Goal: Task Accomplishment & Management: Use online tool/utility

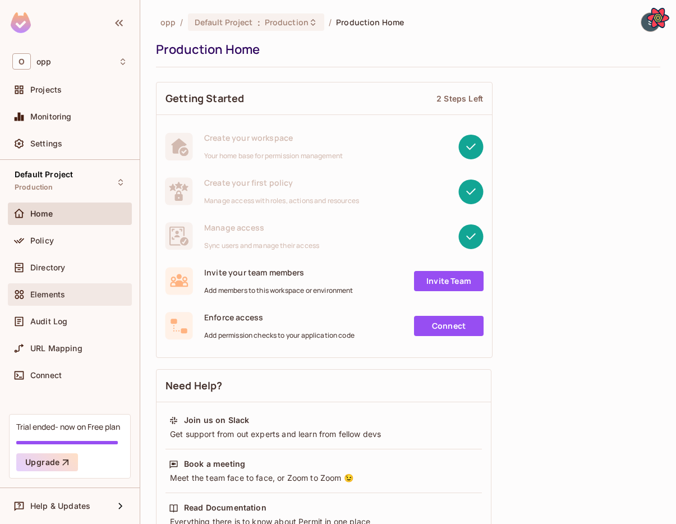
click at [36, 292] on span "Elements" at bounding box center [47, 294] width 35 height 9
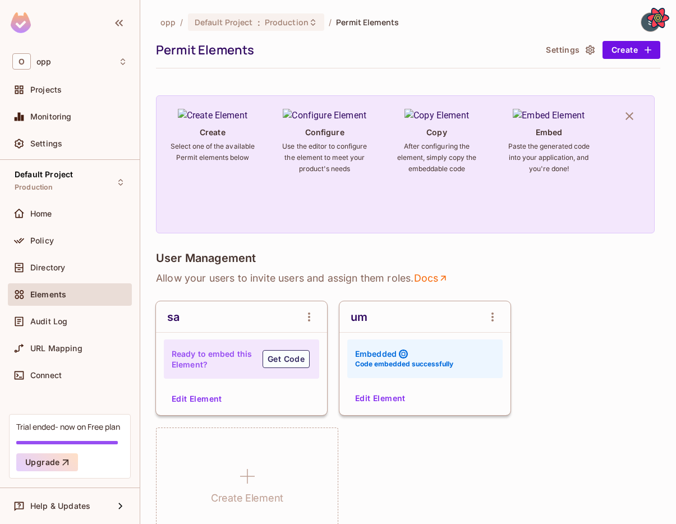
click at [213, 402] on button "Edit Element" at bounding box center [196, 399] width 59 height 18
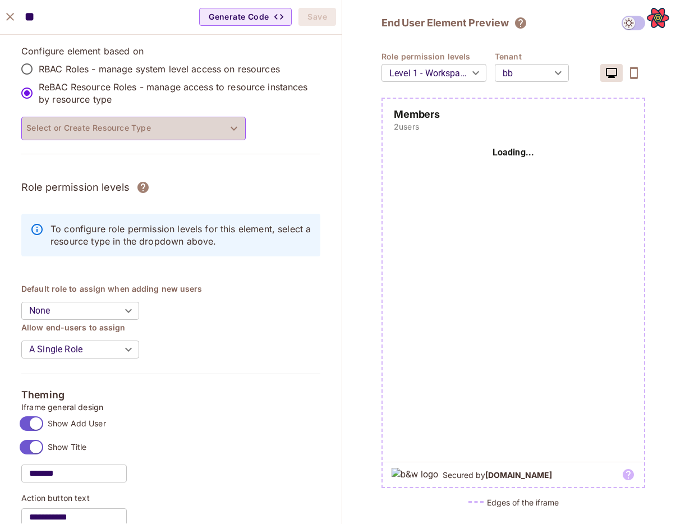
click at [56, 122] on button "Select or Create Resource Type" at bounding box center [133, 129] width 224 height 24
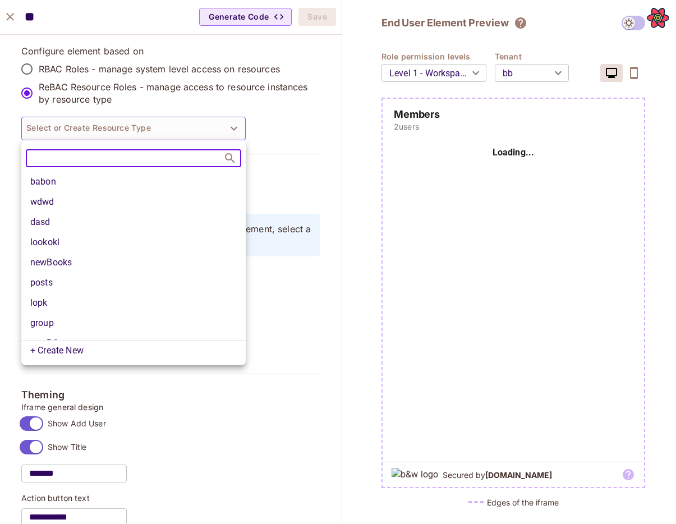
click at [64, 285] on li "posts" at bounding box center [133, 283] width 224 height 20
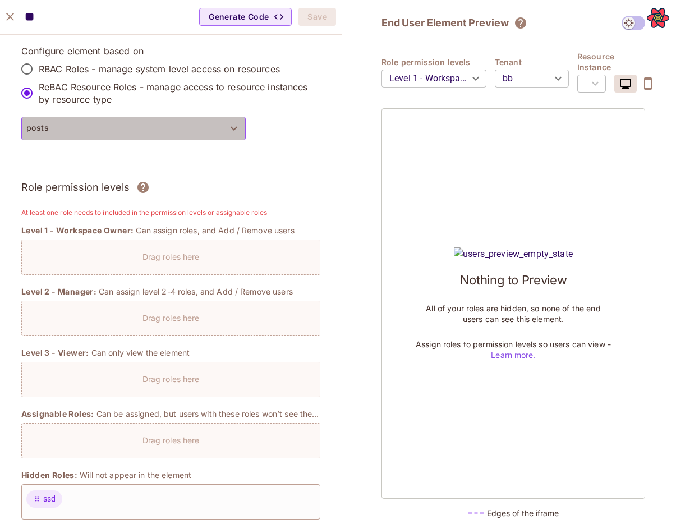
click at [83, 135] on button "posts" at bounding box center [133, 129] width 224 height 24
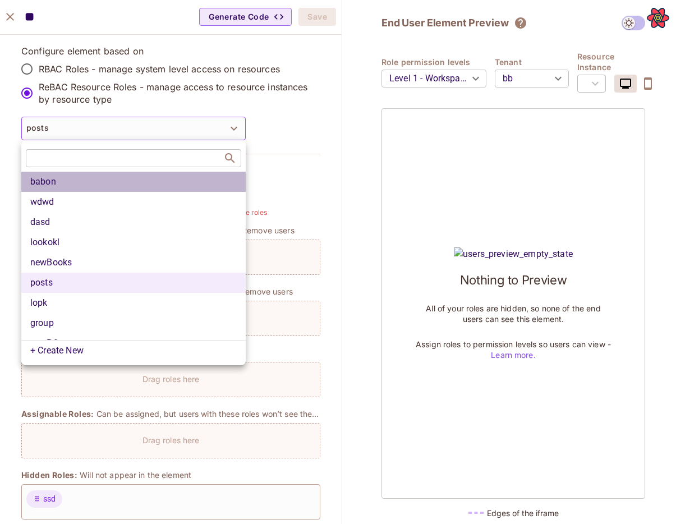
click at [72, 180] on li "babon" at bounding box center [133, 182] width 224 height 20
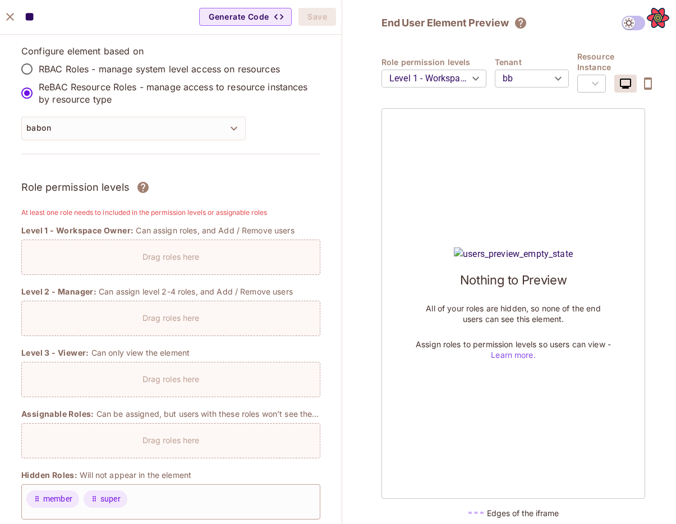
type input "****"
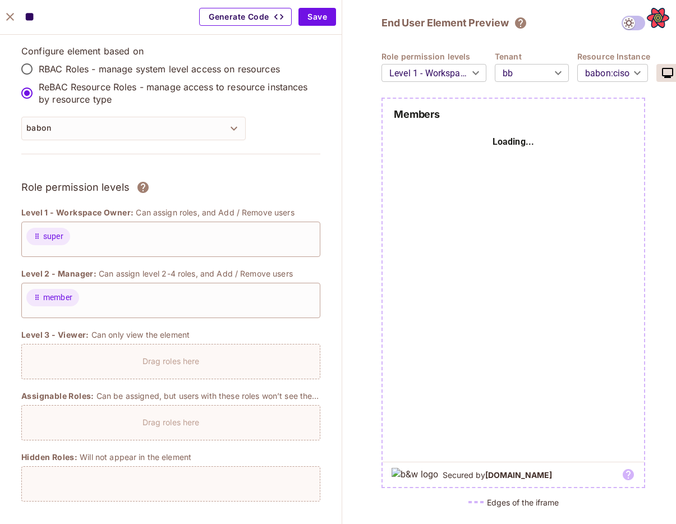
click at [278, 20] on icon "button" at bounding box center [278, 16] width 11 height 11
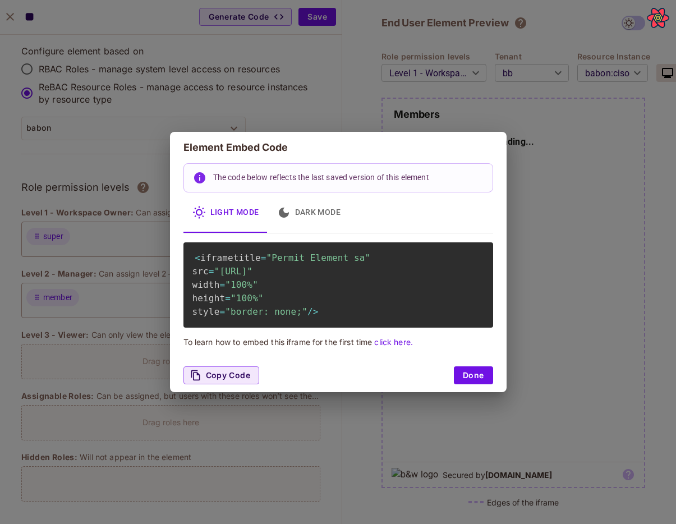
click at [332, 443] on div "Element Embed Code The code below reflects the last saved version of this eleme…" at bounding box center [338, 262] width 676 height 524
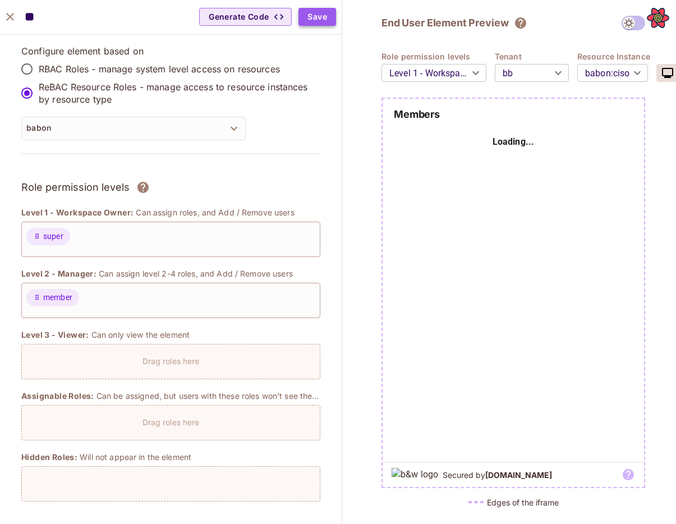
click at [311, 17] on button "Save" at bounding box center [318, 17] width 38 height 18
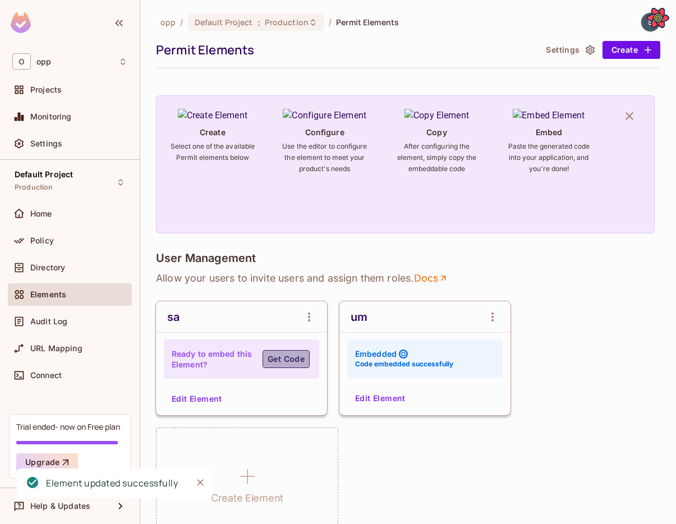
click at [286, 354] on button "Get Code" at bounding box center [286, 359] width 47 height 18
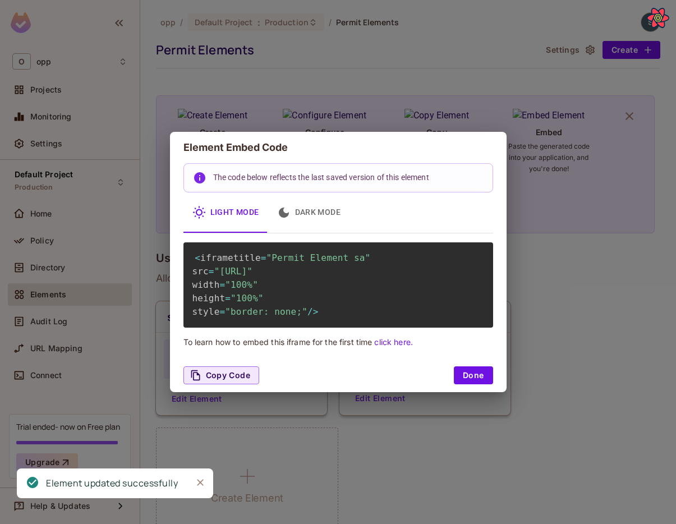
scroll to position [0, 3]
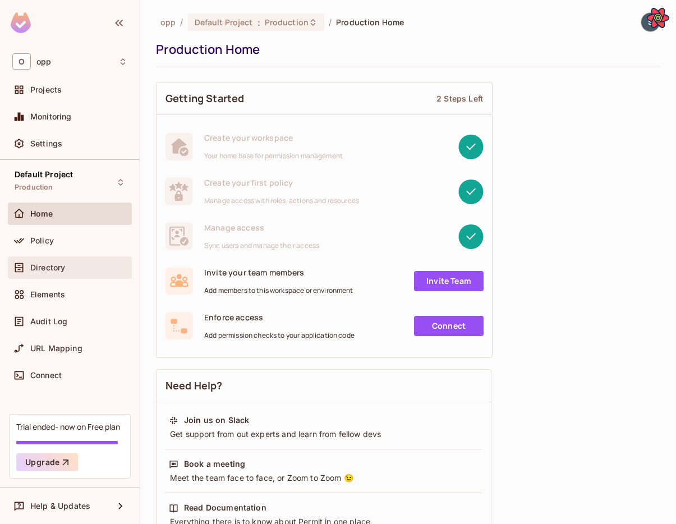
click at [67, 257] on div "Directory" at bounding box center [70, 267] width 124 height 22
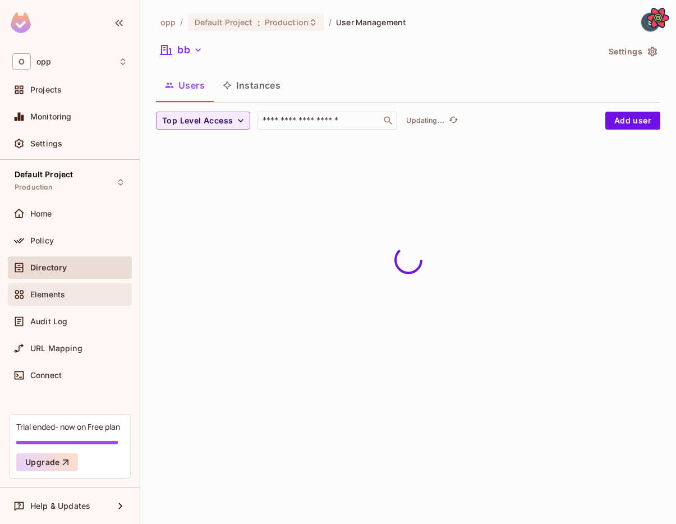
click at [61, 295] on span "Elements" at bounding box center [47, 294] width 35 height 9
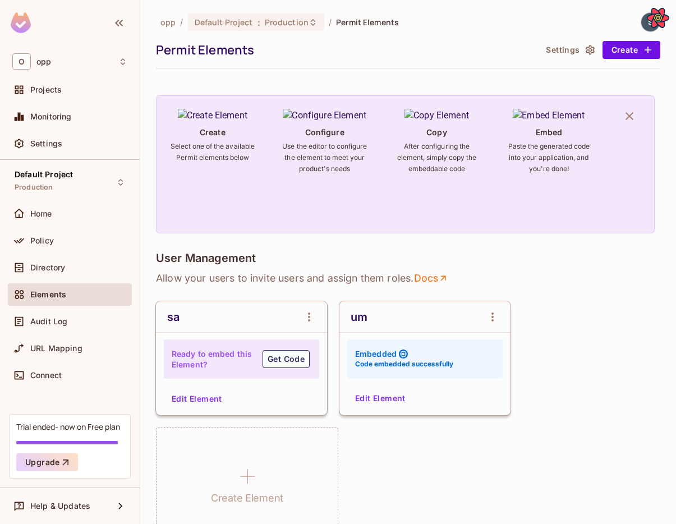
click at [311, 355] on div "Ready to embed this Element? Get Code" at bounding box center [241, 359] width 155 height 39
click at [291, 356] on button "Get Code" at bounding box center [286, 359] width 47 height 18
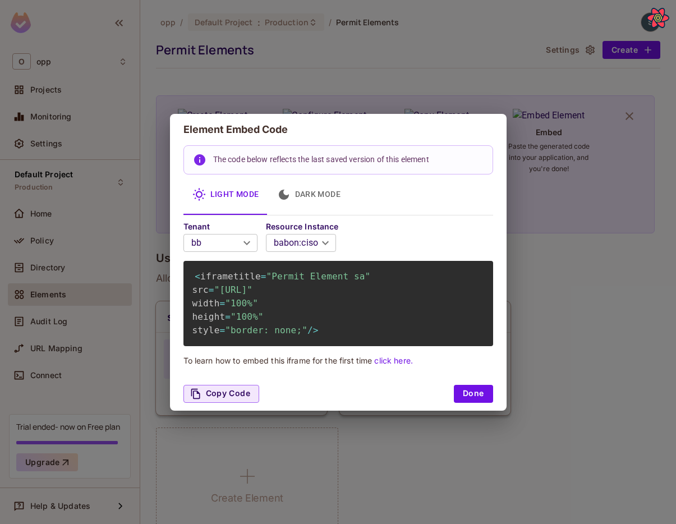
drag, startPoint x: 483, startPoint y: 301, endPoint x: 214, endPoint y: 293, distance: 269.5
click at [214, 293] on span ""http://localhost:3000/embed/sa?envId=32d40b8b1f374be6943da0e2e03049b9&darkMode…" at bounding box center [233, 290] width 38 height 11
copy span ""http://localhost:3000/embed/sa?envId=32d40b8b1f374be6943da0e2e03049b9&darkMode…"
click at [595, 268] on div "Element Embed Code The code below reflects the last saved version of this eleme…" at bounding box center [338, 262] width 676 height 524
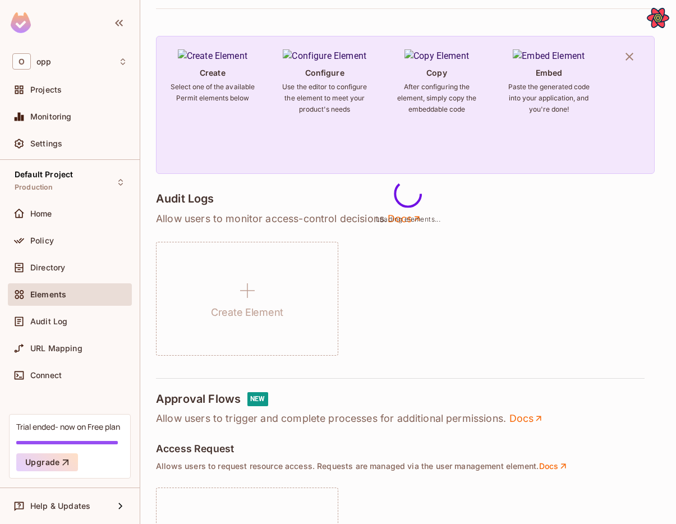
scroll to position [78, 0]
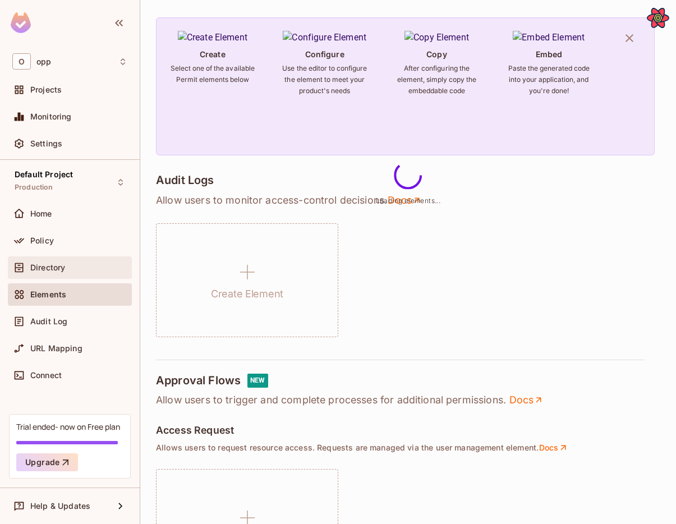
click at [73, 263] on div "Directory" at bounding box center [78, 267] width 97 height 9
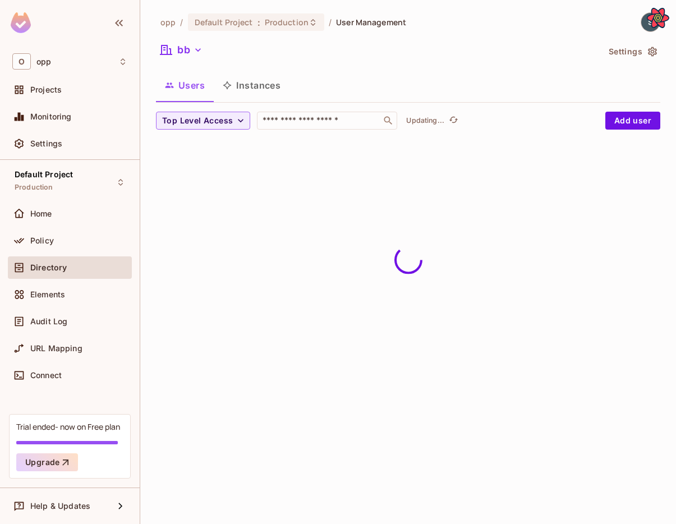
click at [253, 92] on button "Instances" at bounding box center [252, 85] width 76 height 28
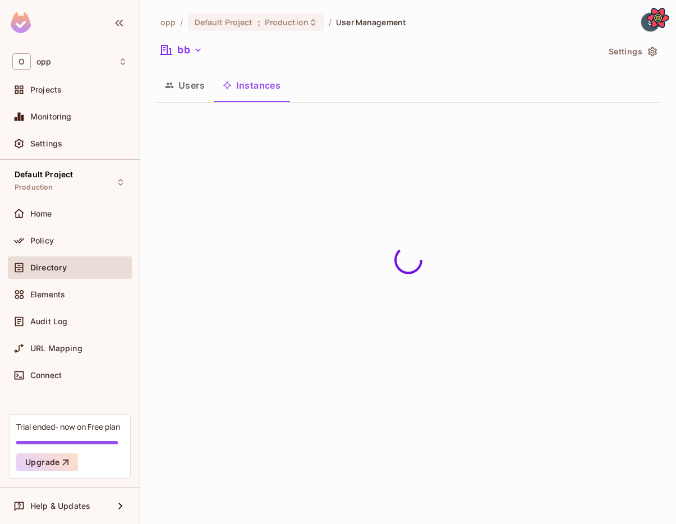
click at [182, 88] on button "Users" at bounding box center [185, 85] width 58 height 28
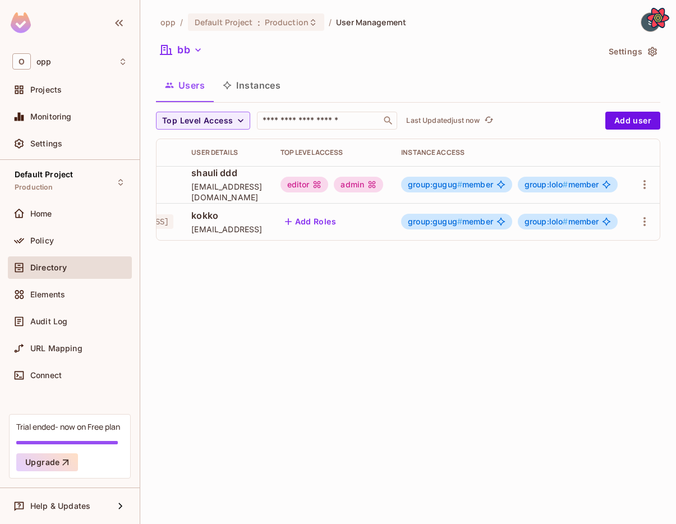
scroll to position [0, 73]
click at [325, 225] on button "Add Roles" at bounding box center [308, 222] width 61 height 18
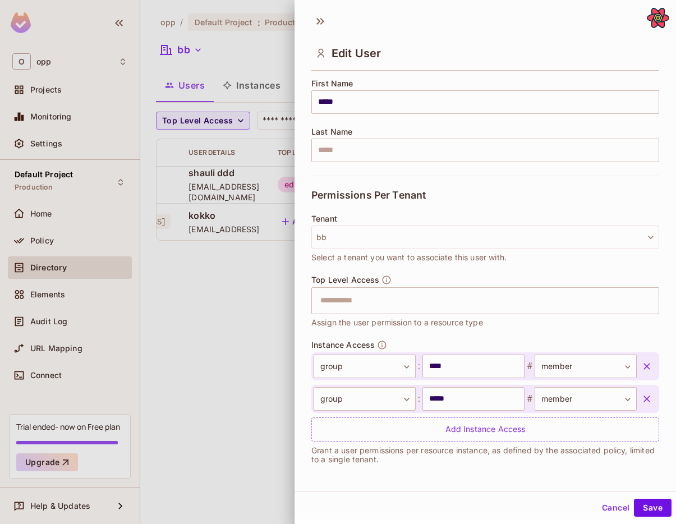
scroll to position [2, 0]
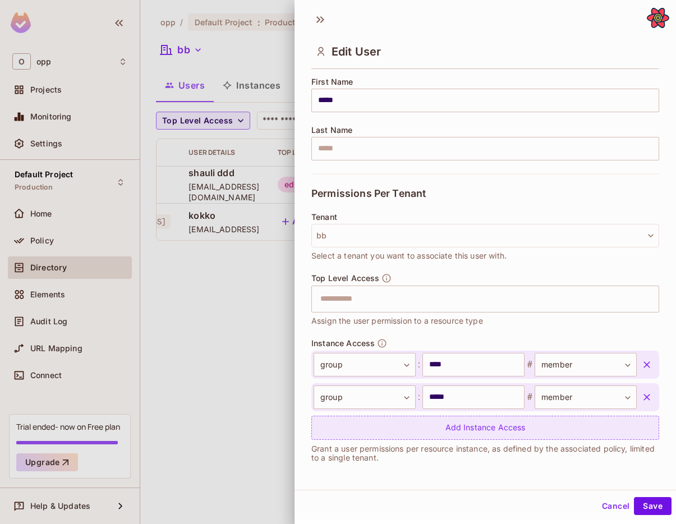
click at [426, 431] on div "Add Instance Access" at bounding box center [485, 428] width 348 height 24
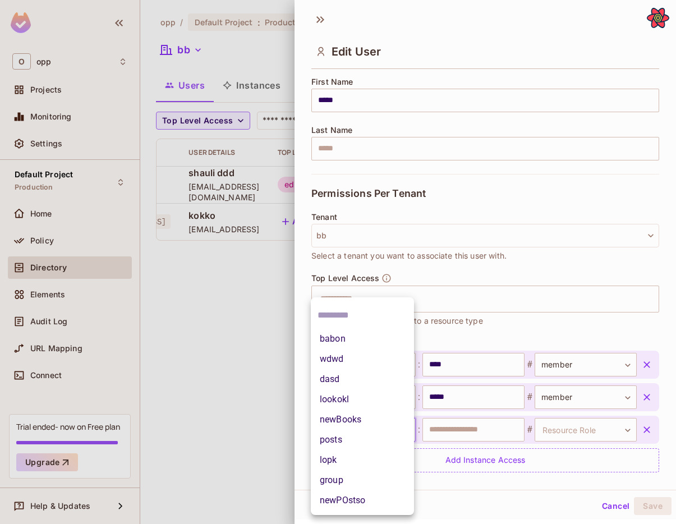
click at [401, 427] on body "**********" at bounding box center [338, 262] width 676 height 524
click at [359, 338] on li "babon" at bounding box center [362, 339] width 103 height 20
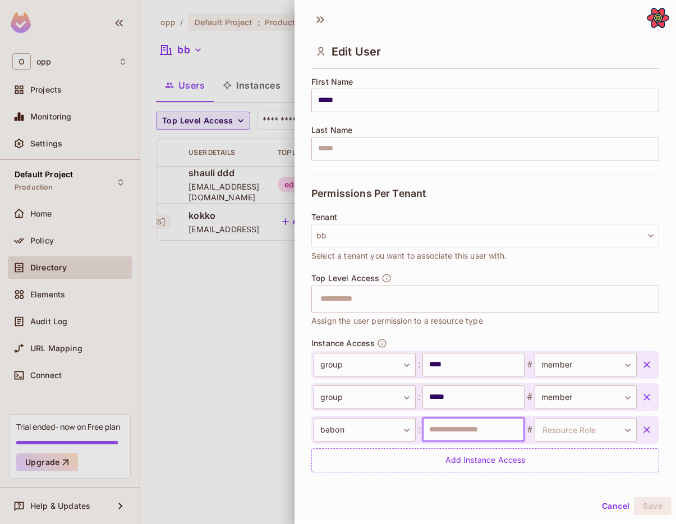
click at [499, 435] on input "text" at bounding box center [474, 430] width 102 height 24
click at [555, 432] on body "**********" at bounding box center [338, 262] width 676 height 524
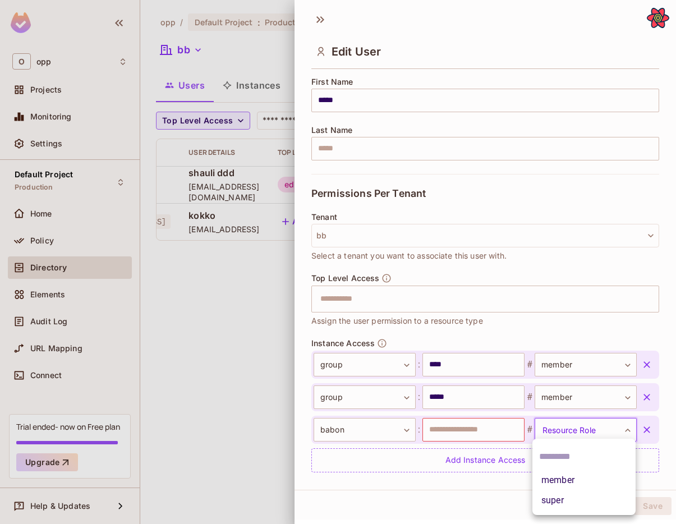
click at [556, 474] on li "member" at bounding box center [584, 480] width 103 height 20
type input "******"
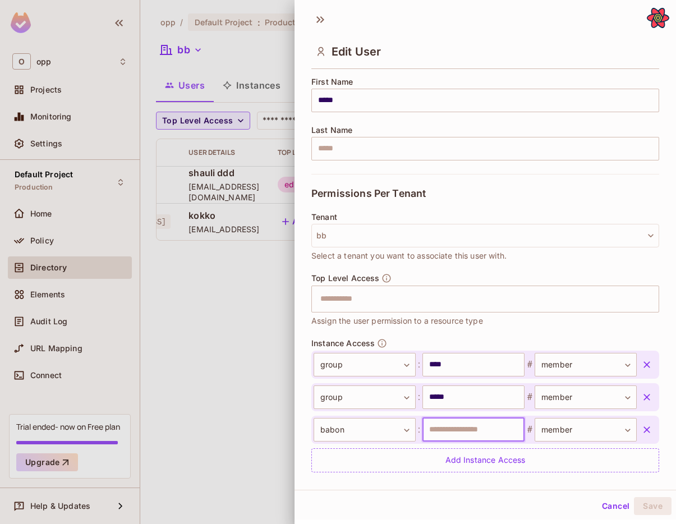
click at [490, 435] on input "text" at bounding box center [474, 430] width 102 height 24
click at [478, 430] on input "*" at bounding box center [474, 430] width 102 height 24
type input "****"
click at [658, 510] on button "Save" at bounding box center [653, 506] width 38 height 18
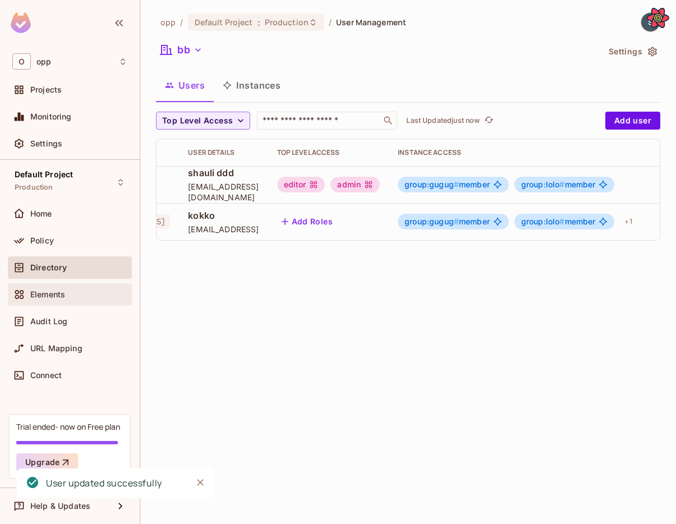
click at [46, 300] on div "Elements" at bounding box center [69, 294] width 115 height 13
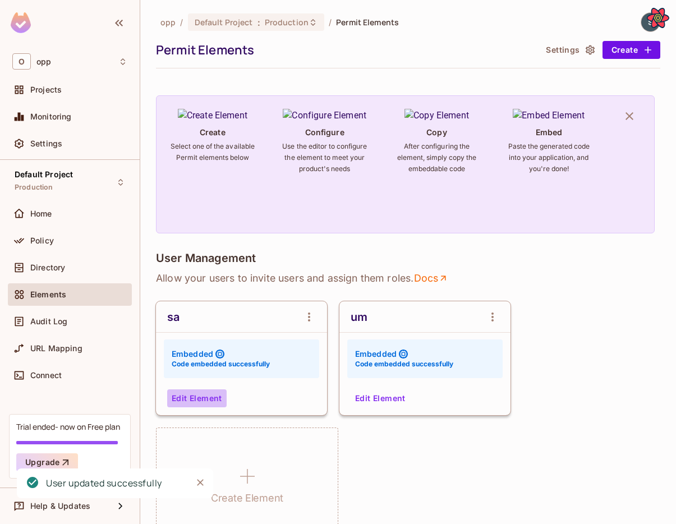
click at [209, 397] on button "Edit Element" at bounding box center [196, 398] width 59 height 18
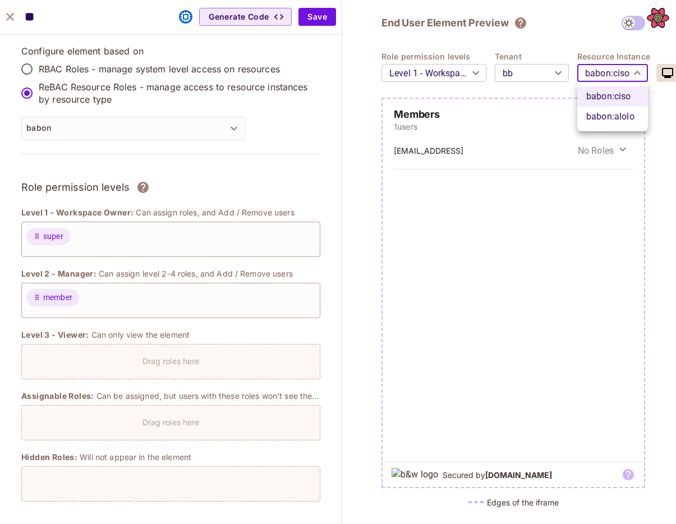
click at [599, 79] on body "O opp Projects Monitoring Settings Default Project Production Home Policy Direc…" at bounding box center [338, 262] width 676 height 524
click at [600, 111] on li "babon : alolo" at bounding box center [612, 117] width 71 height 20
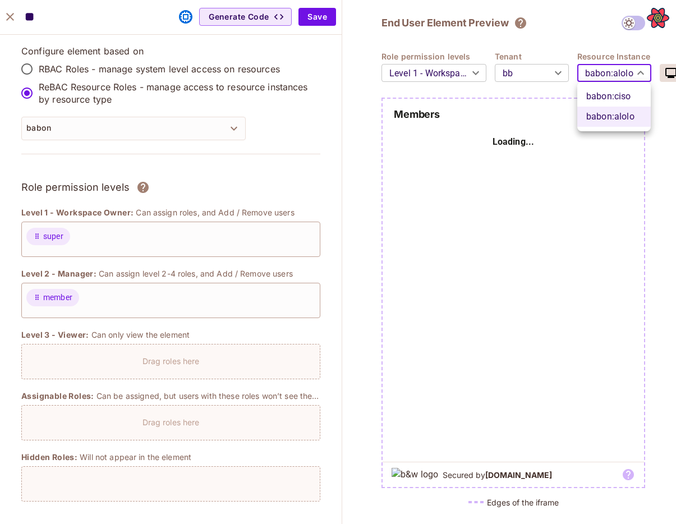
click at [616, 76] on body "O opp Projects Monitoring Settings Default Project Production Home Policy Direc…" at bounding box center [338, 262] width 676 height 524
click at [614, 91] on li "babon : ciso" at bounding box center [614, 96] width 74 height 20
type input "****"
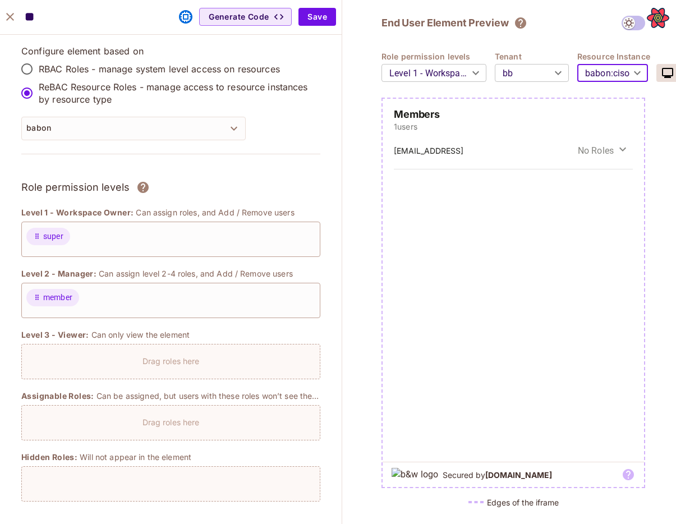
click at [299, 210] on div "Level 1 - Workspace Owner: Can assign roles, and Add / Remove users" at bounding box center [170, 212] width 299 height 11
click at [17, 21] on button "close" at bounding box center [10, 17] width 22 height 22
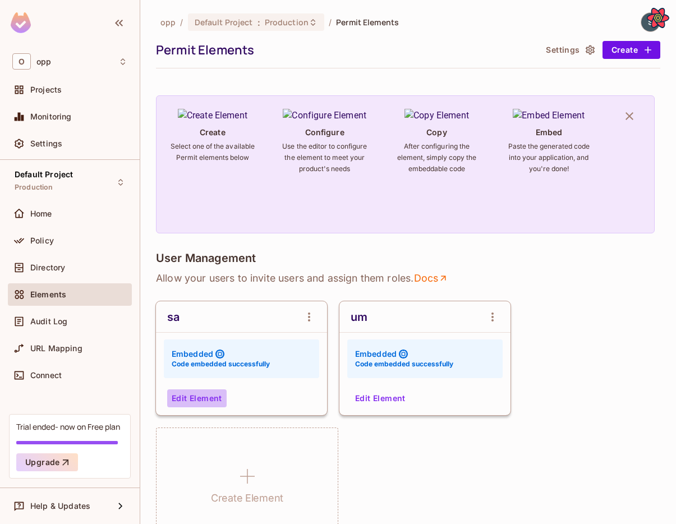
click at [211, 401] on button "Edit Element" at bounding box center [196, 398] width 59 height 18
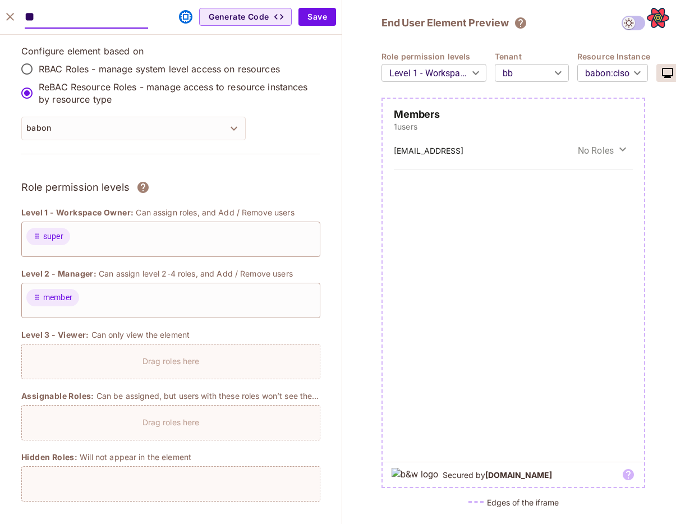
click at [507, 79] on body "O opp Projects Monitoring Settings Default Project Production Home Policy Direc…" at bounding box center [338, 262] width 676 height 524
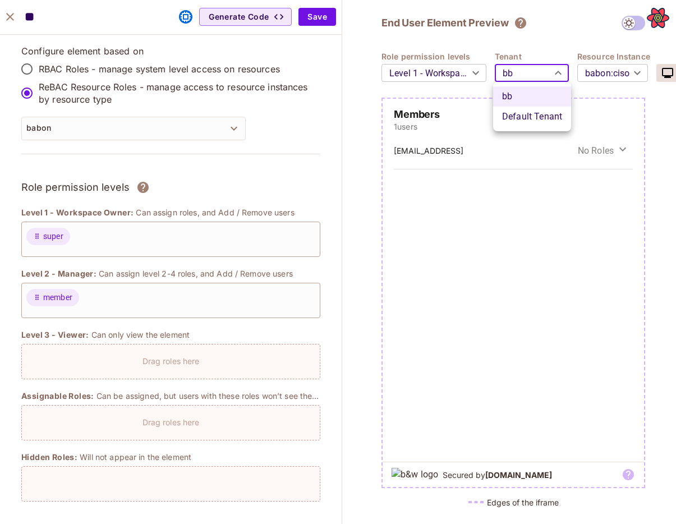
click at [510, 109] on li "Default Tenant" at bounding box center [532, 117] width 78 height 20
type input "*******"
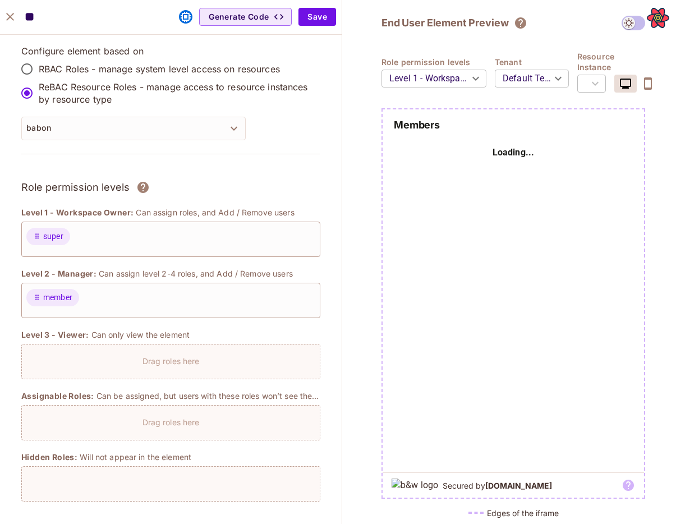
click at [583, 84] on div "​" at bounding box center [591, 83] width 29 height 31
click at [153, 126] on button "babon" at bounding box center [133, 129] width 224 height 24
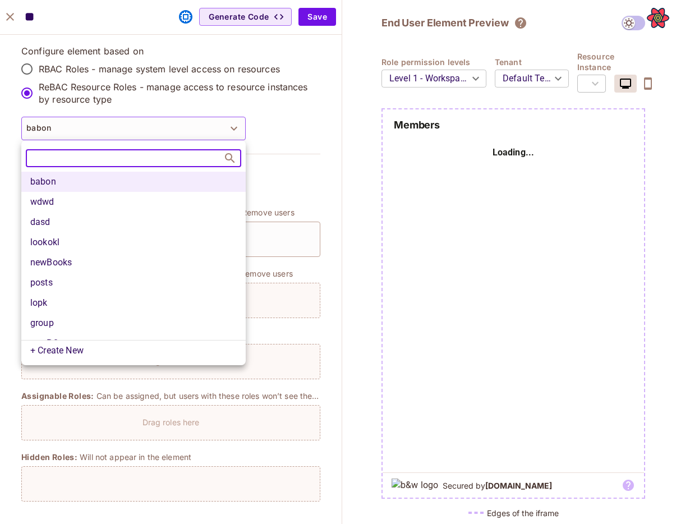
click at [77, 283] on li "posts" at bounding box center [133, 283] width 224 height 20
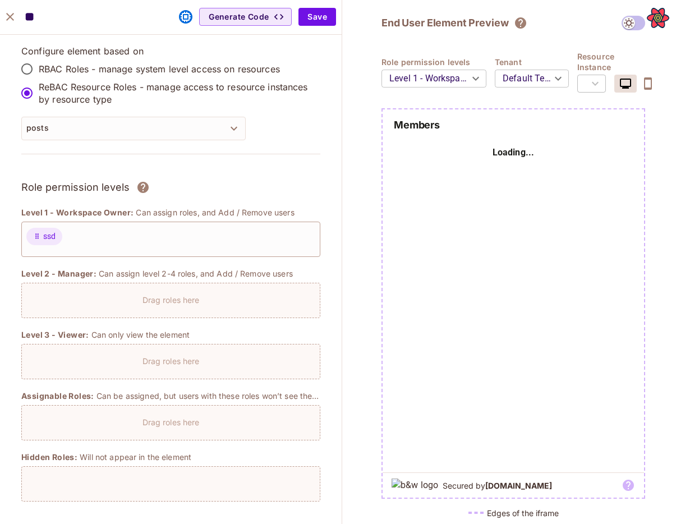
click at [597, 83] on div "​" at bounding box center [591, 83] width 29 height 31
click at [160, 144] on div "Configure element based on RBAC Roles - manage system level access on resources…" at bounding box center [170, 106] width 299 height 123
click at [10, 19] on icon "close" at bounding box center [9, 16] width 13 height 13
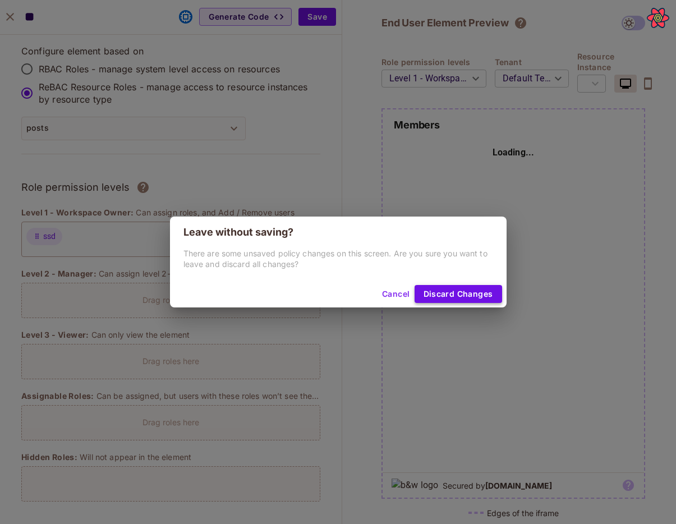
click at [477, 292] on button "Discard Changes" at bounding box center [459, 294] width 88 height 18
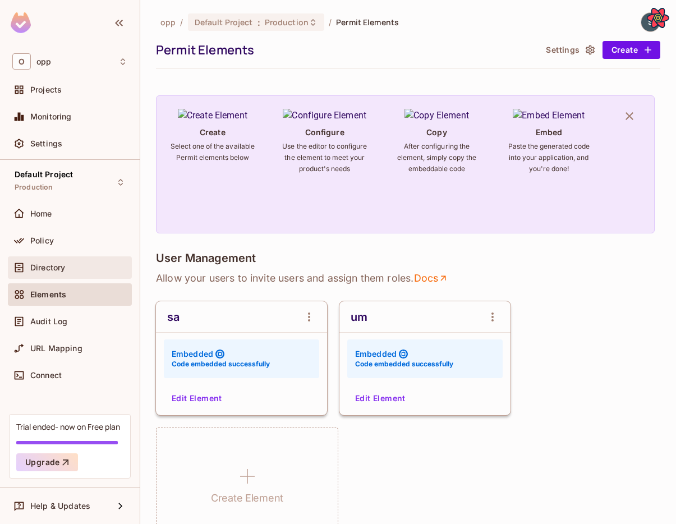
click at [49, 263] on span "Directory" at bounding box center [47, 267] width 35 height 9
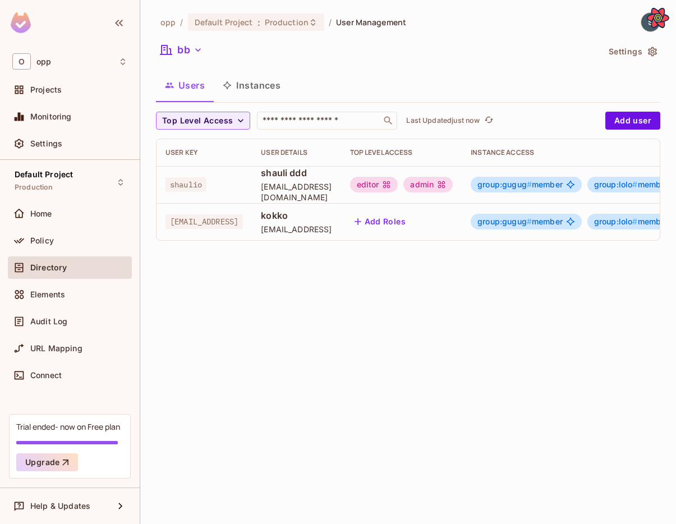
click at [255, 87] on button "Instances" at bounding box center [252, 85] width 76 height 28
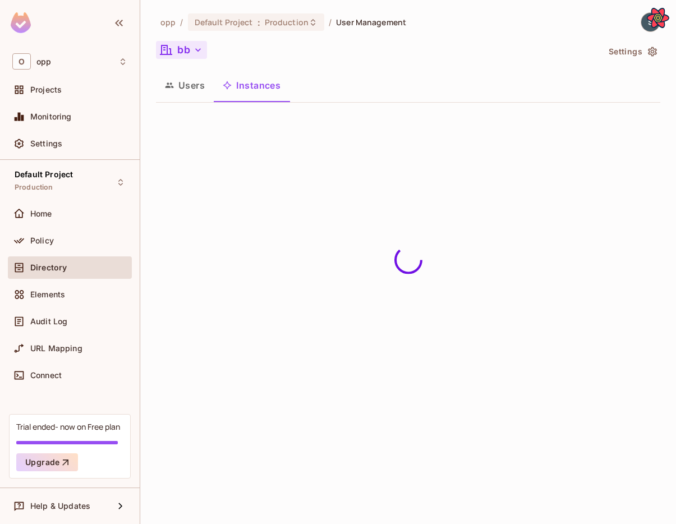
click at [189, 58] on button "bb" at bounding box center [181, 50] width 51 height 18
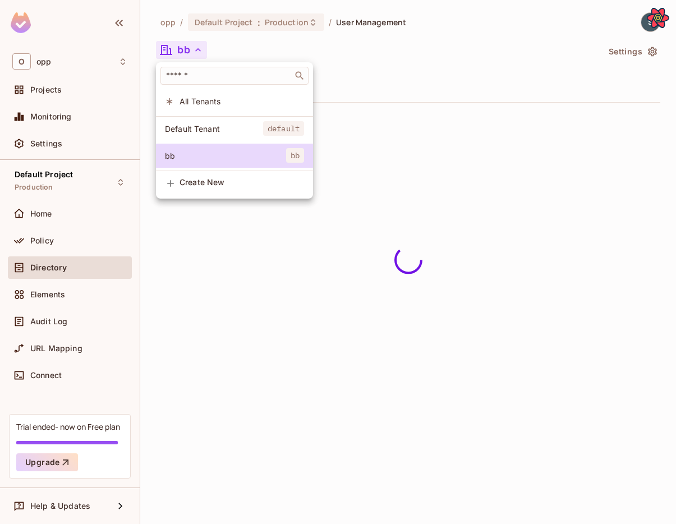
click at [199, 132] on span "Default Tenant" at bounding box center [214, 128] width 98 height 11
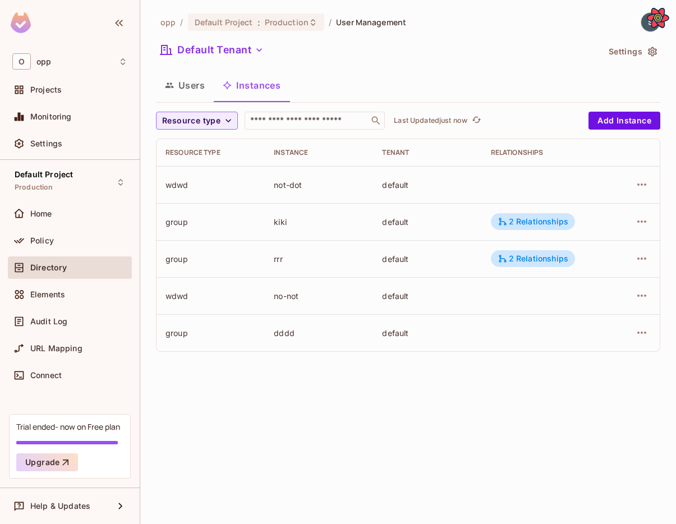
drag, startPoint x: 619, startPoint y: 121, endPoint x: 566, endPoint y: 83, distance: 65.1
click at [566, 83] on div "opp / Default Project : Production / User Management Default Tenant Settings Us…" at bounding box center [408, 186] width 505 height 348
click at [189, 85] on button "Users" at bounding box center [185, 85] width 58 height 28
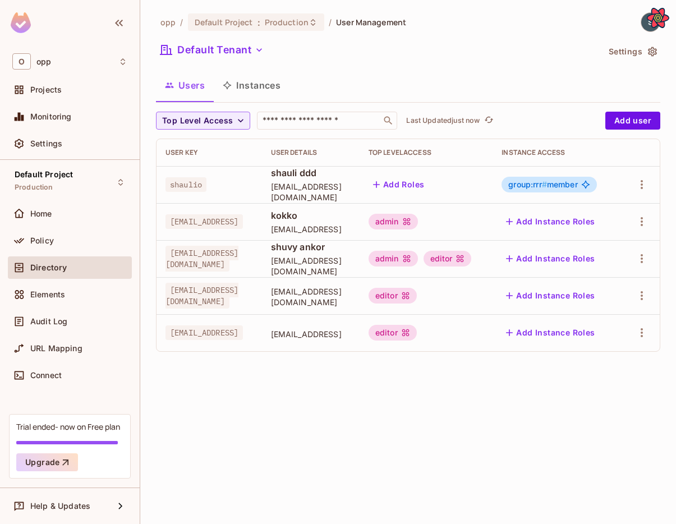
click at [515, 221] on icon "button" at bounding box center [509, 221] width 11 height 11
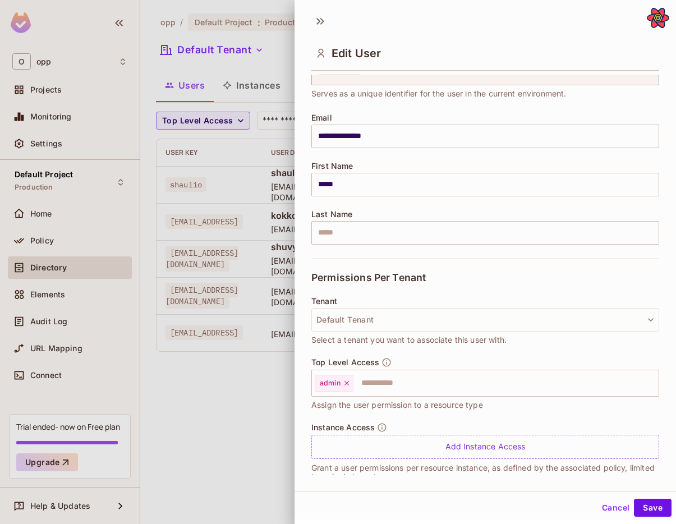
scroll to position [73, 0]
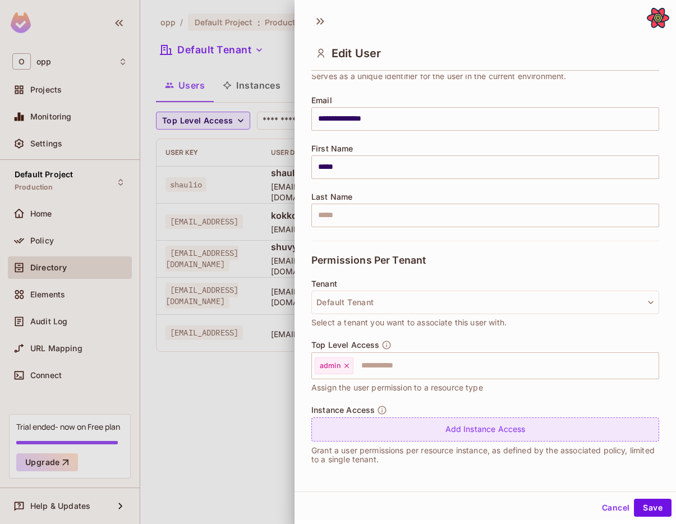
click at [423, 426] on div "Add Instance Access" at bounding box center [485, 430] width 348 height 24
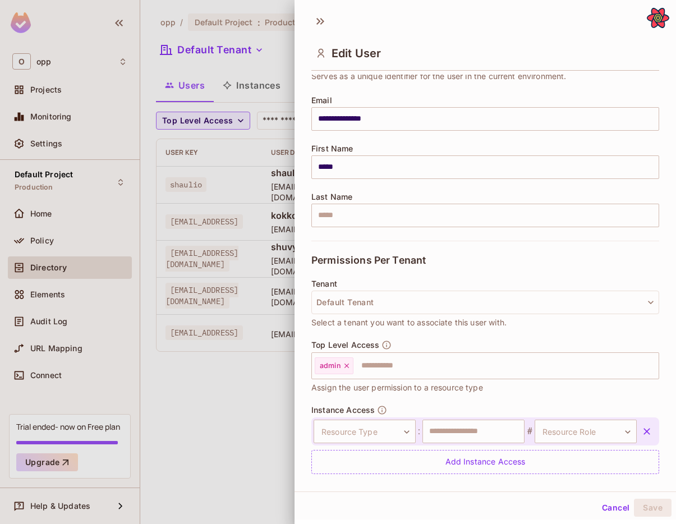
click at [369, 444] on div "Resource Type ​ Resource Type : ​ # Resource Role ​ Resource Role" at bounding box center [485, 432] width 348 height 28
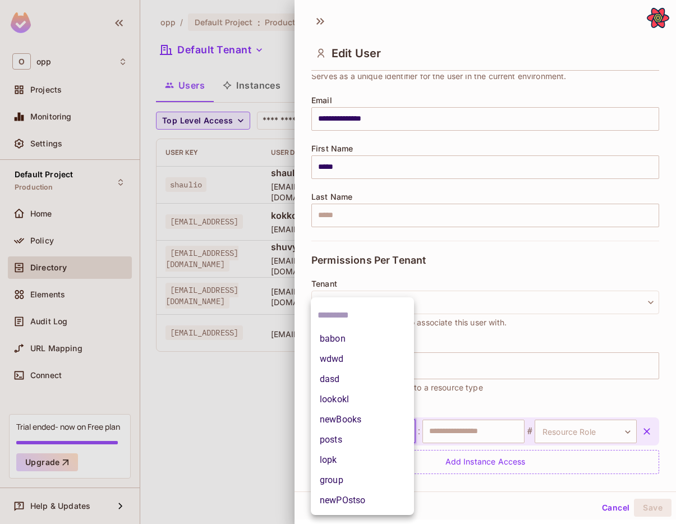
click at [371, 428] on body "**********" at bounding box center [338, 262] width 676 height 524
click at [350, 479] on li "group" at bounding box center [362, 480] width 103 height 20
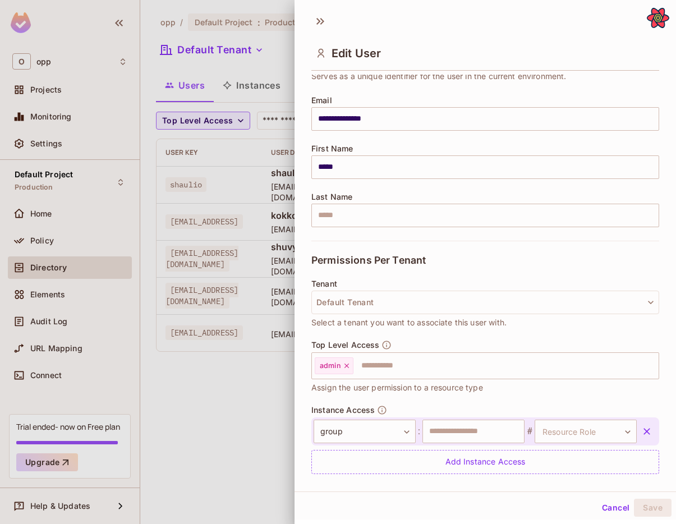
click at [465, 419] on div "group ***** ​ : ​ # Resource Role ​ Resource Role" at bounding box center [485, 432] width 348 height 28
click at [489, 423] on input "text" at bounding box center [474, 432] width 102 height 24
click at [529, 426] on span "#" at bounding box center [530, 431] width 10 height 13
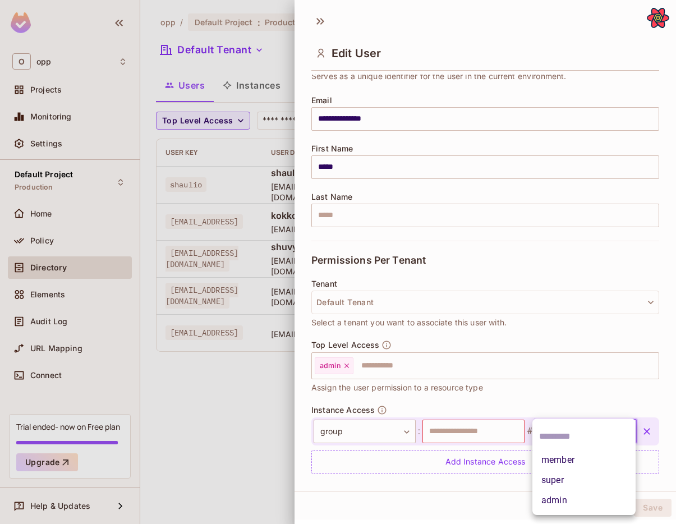
click at [558, 428] on body "**********" at bounding box center [338, 262] width 676 height 524
click at [556, 462] on li "member" at bounding box center [584, 460] width 103 height 20
type input "******"
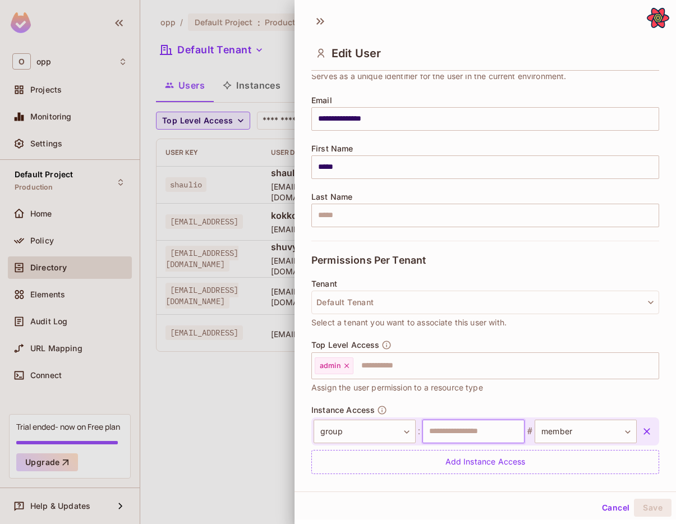
click at [492, 436] on input "text" at bounding box center [474, 432] width 102 height 24
click at [467, 434] on input "*" at bounding box center [474, 432] width 102 height 24
click at [467, 433] on input "**" at bounding box center [474, 432] width 102 height 24
type input "****"
click at [650, 508] on button "Save" at bounding box center [653, 508] width 38 height 18
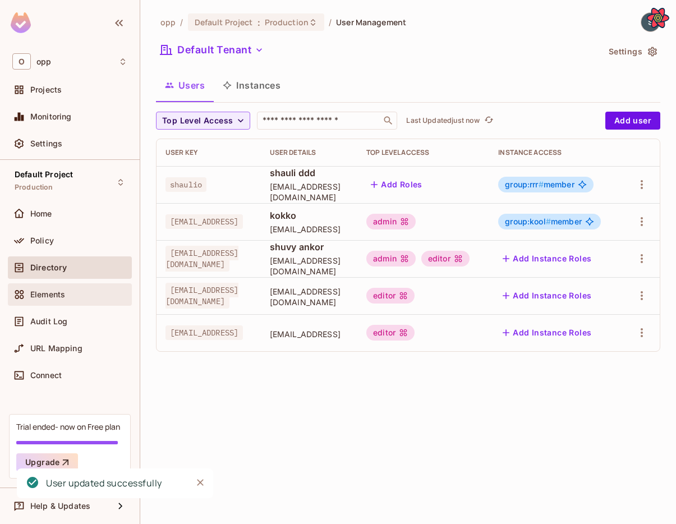
click at [79, 296] on div "Elements" at bounding box center [78, 294] width 97 height 9
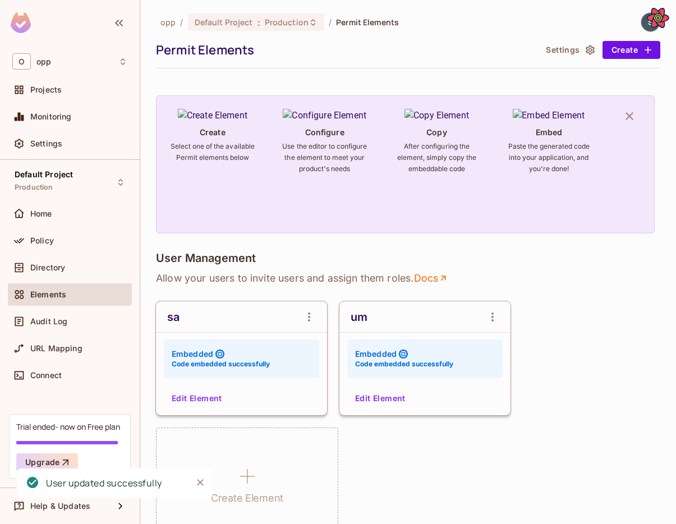
click at [203, 397] on button "Edit Element" at bounding box center [196, 398] width 59 height 18
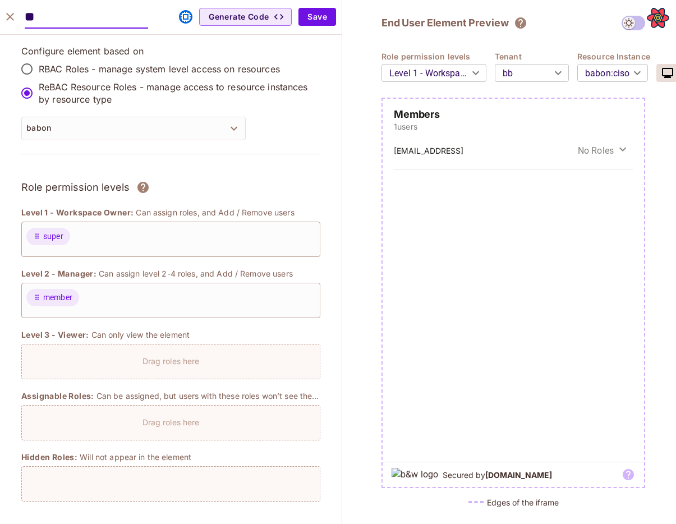
click at [139, 123] on button "babon" at bounding box center [133, 129] width 224 height 24
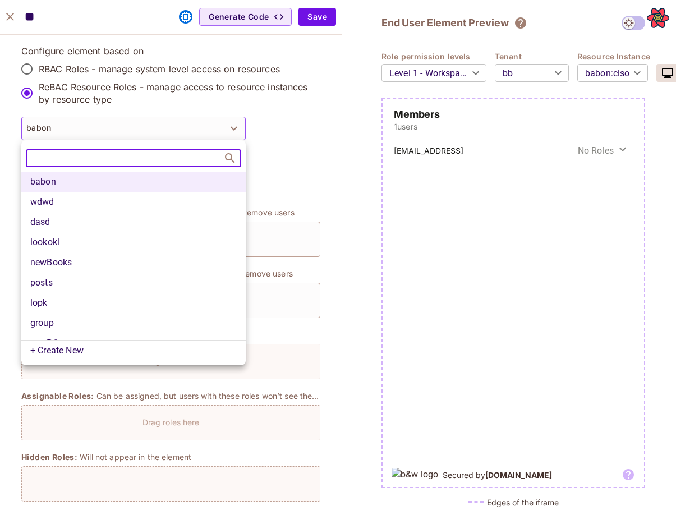
click at [139, 122] on div at bounding box center [338, 262] width 676 height 524
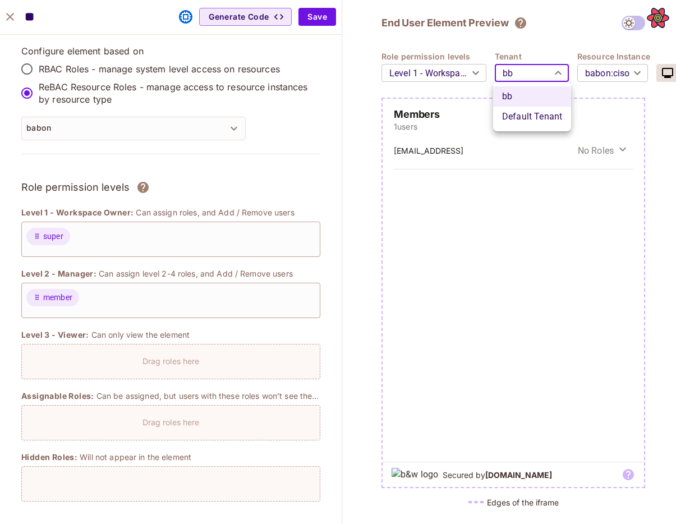
click at [512, 74] on body "O opp Projects Monitoring Settings Default Project Production Home Policy Direc…" at bounding box center [338, 262] width 676 height 524
click at [512, 114] on li "Default Tenant" at bounding box center [532, 117] width 78 height 20
type input "*******"
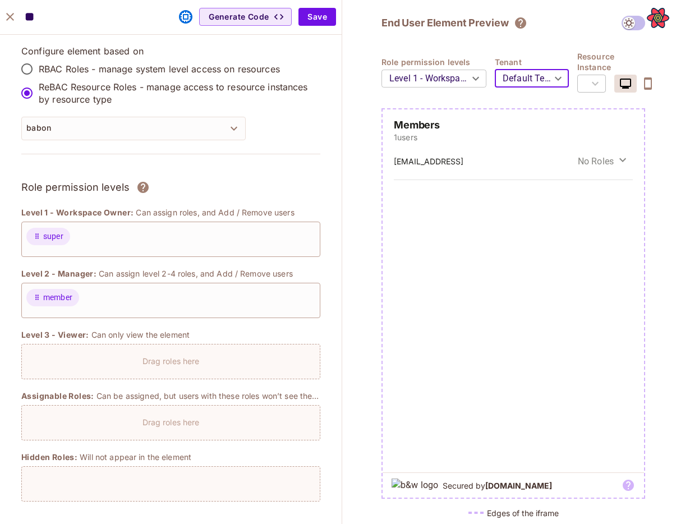
click at [102, 143] on div "Configure element based on RBAC Roles - manage system level access on resources…" at bounding box center [170, 106] width 299 height 123
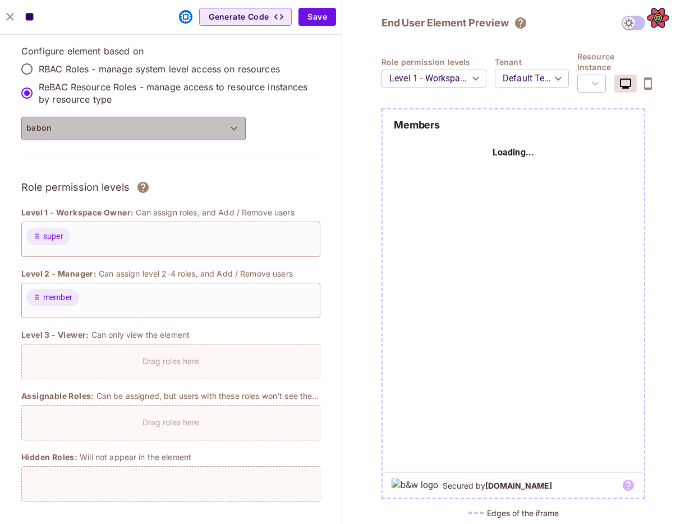
click at [101, 131] on button "babon" at bounding box center [133, 129] width 224 height 24
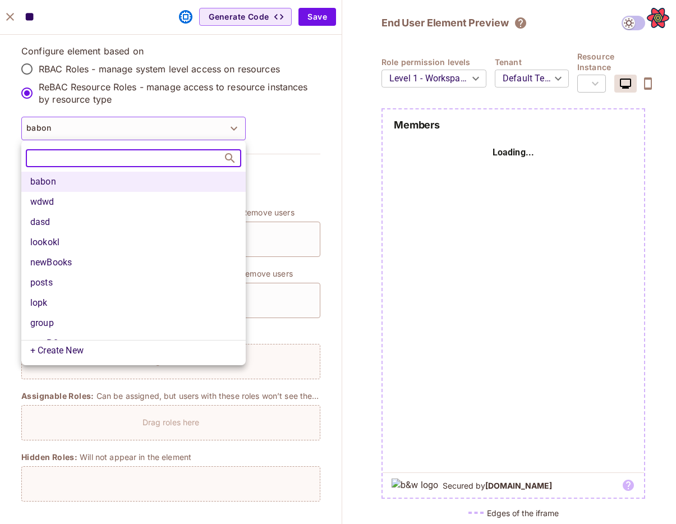
click at [68, 317] on li "group" at bounding box center [133, 323] width 224 height 20
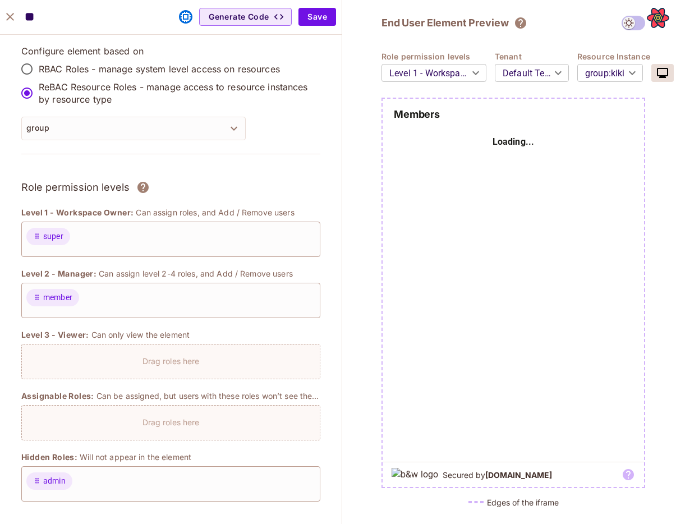
click at [609, 77] on body "O opp Projects Monitoring Settings Default Project Production Home Policy Direc…" at bounding box center [338, 262] width 676 height 524
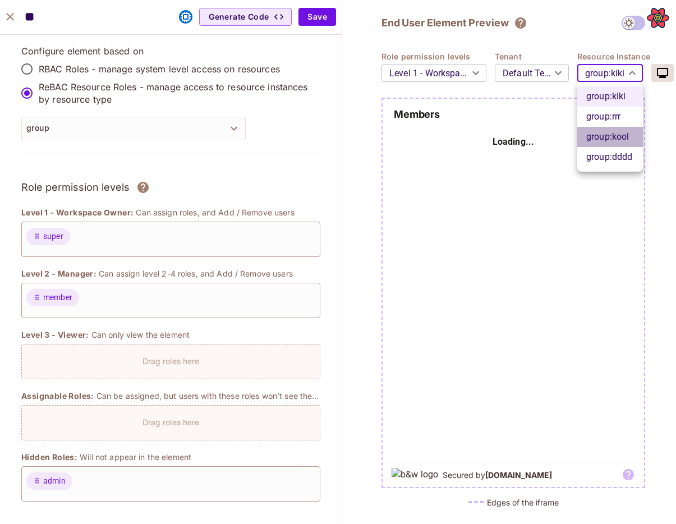
click at [611, 141] on li "group : kool" at bounding box center [610, 137] width 66 height 20
type input "****"
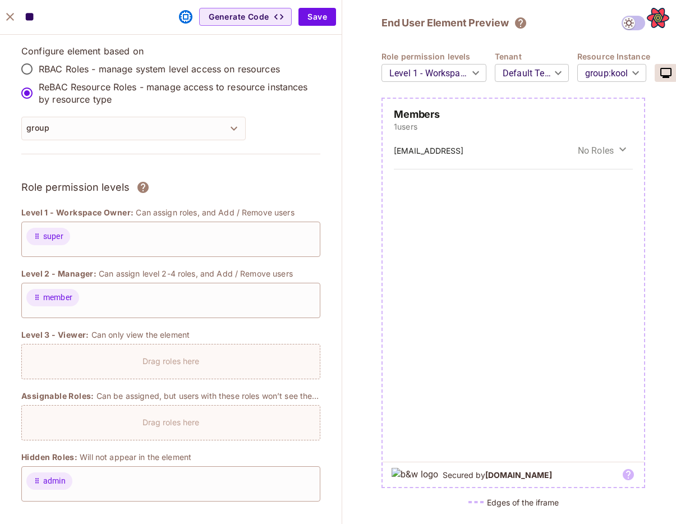
click at [361, 183] on div "End User Element Preview Role permission levels Level 1 - Workspace Owner *****…" at bounding box center [513, 262] width 342 height 524
click at [312, 22] on button "Save" at bounding box center [318, 17] width 38 height 18
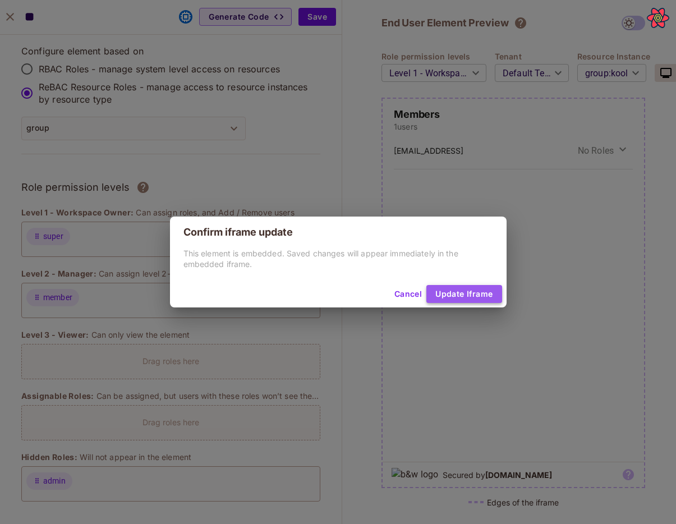
click at [460, 296] on button "Update Iframe" at bounding box center [463, 294] width 75 height 18
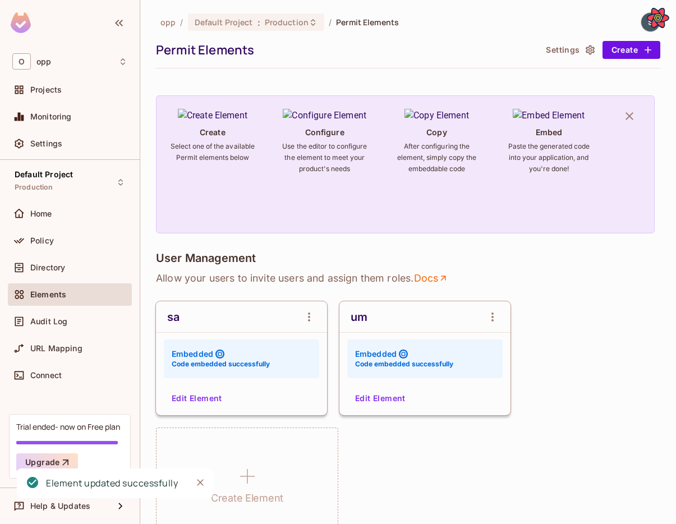
click at [307, 323] on icon "open Menu" at bounding box center [308, 316] width 13 height 13
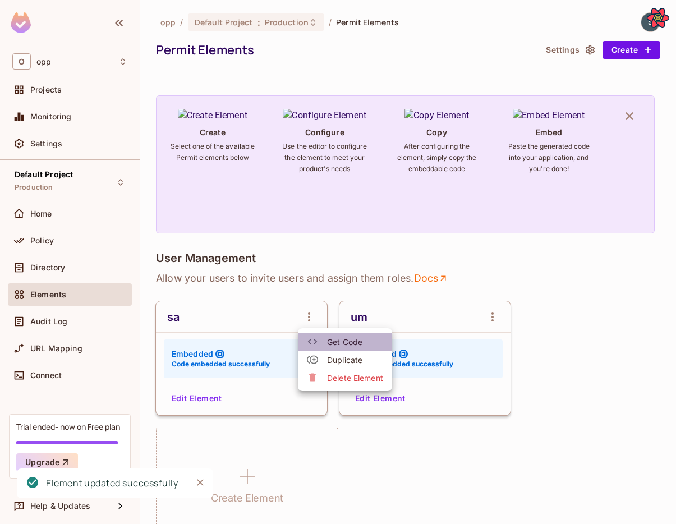
click at [331, 345] on span "Get Code" at bounding box center [355, 342] width 56 height 11
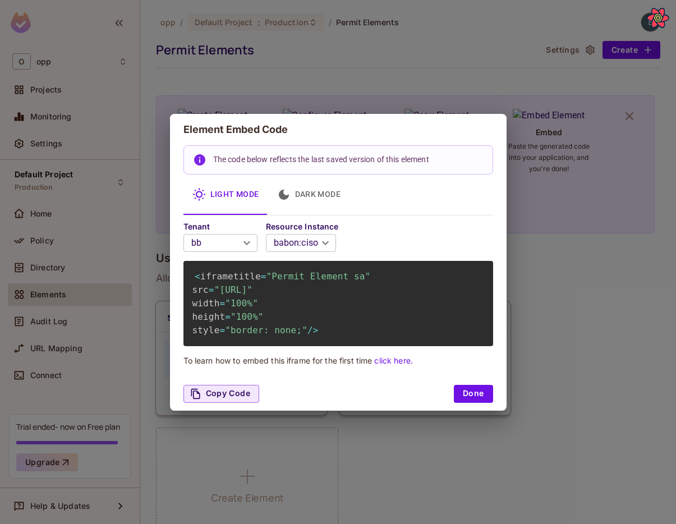
scroll to position [0, 140]
click at [534, 388] on div "Element Embed Code The code below reflects the last saved version of this eleme…" at bounding box center [338, 262] width 676 height 524
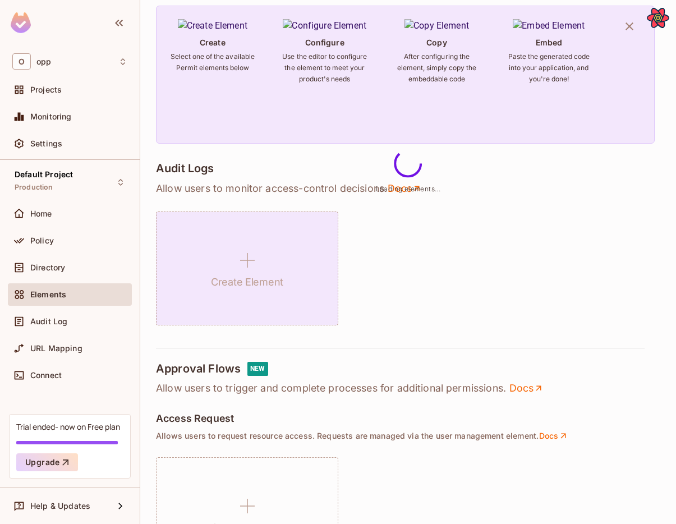
scroll to position [156, 0]
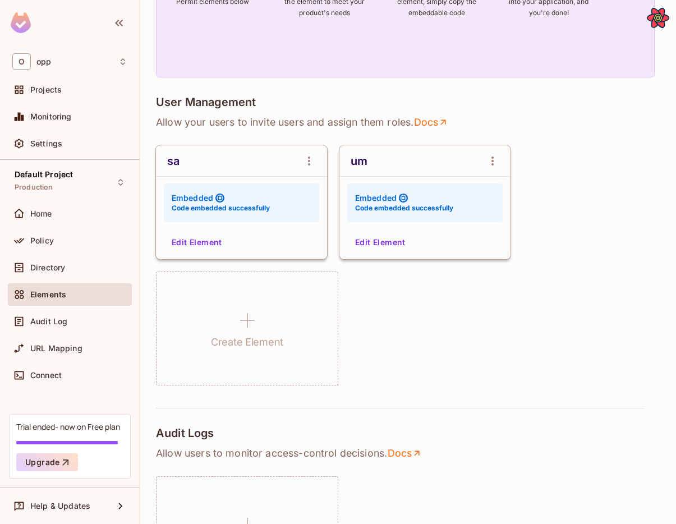
click at [300, 161] on button "open Menu" at bounding box center [309, 161] width 22 height 22
click at [329, 187] on span "Get Code" at bounding box center [355, 186] width 56 height 11
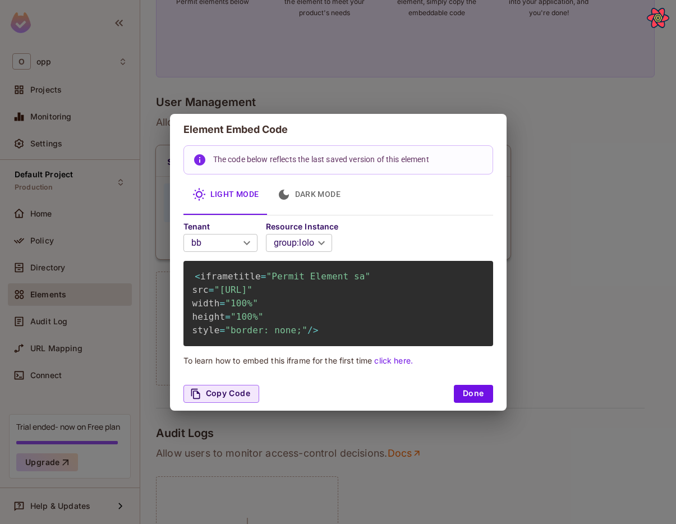
scroll to position [0, 0]
drag, startPoint x: 484, startPoint y: 305, endPoint x: 218, endPoint y: 289, distance: 265.9
click at [218, 289] on span ""[URL]"" at bounding box center [233, 290] width 38 height 11
copy span "http://localhost:3000/embed/sa?envId=32d40b8b1f374be6943da0e2e03049b9&darkMode=…"
